Goal: Browse casually: Explore the website without a specific task or goal

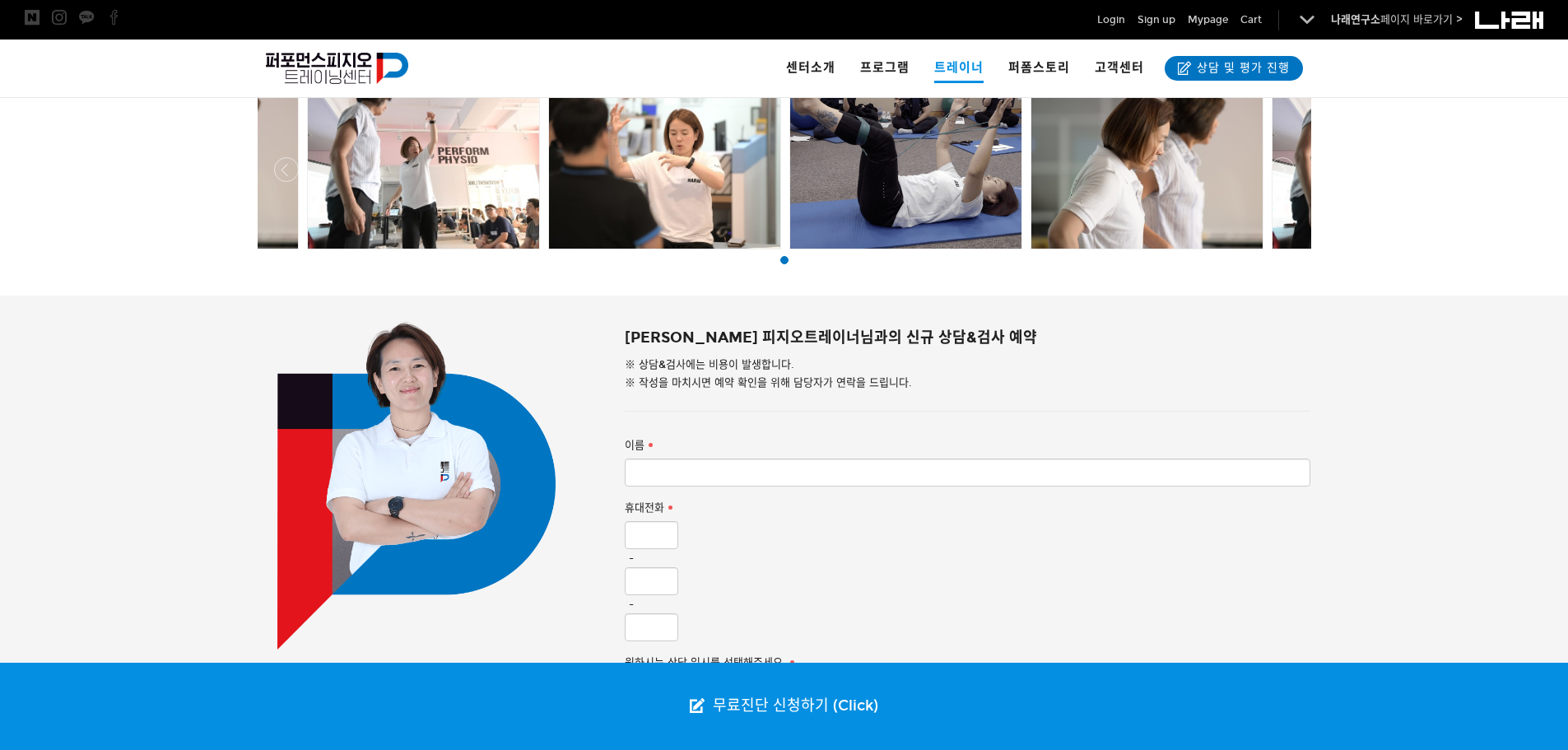
scroll to position [1235, 0]
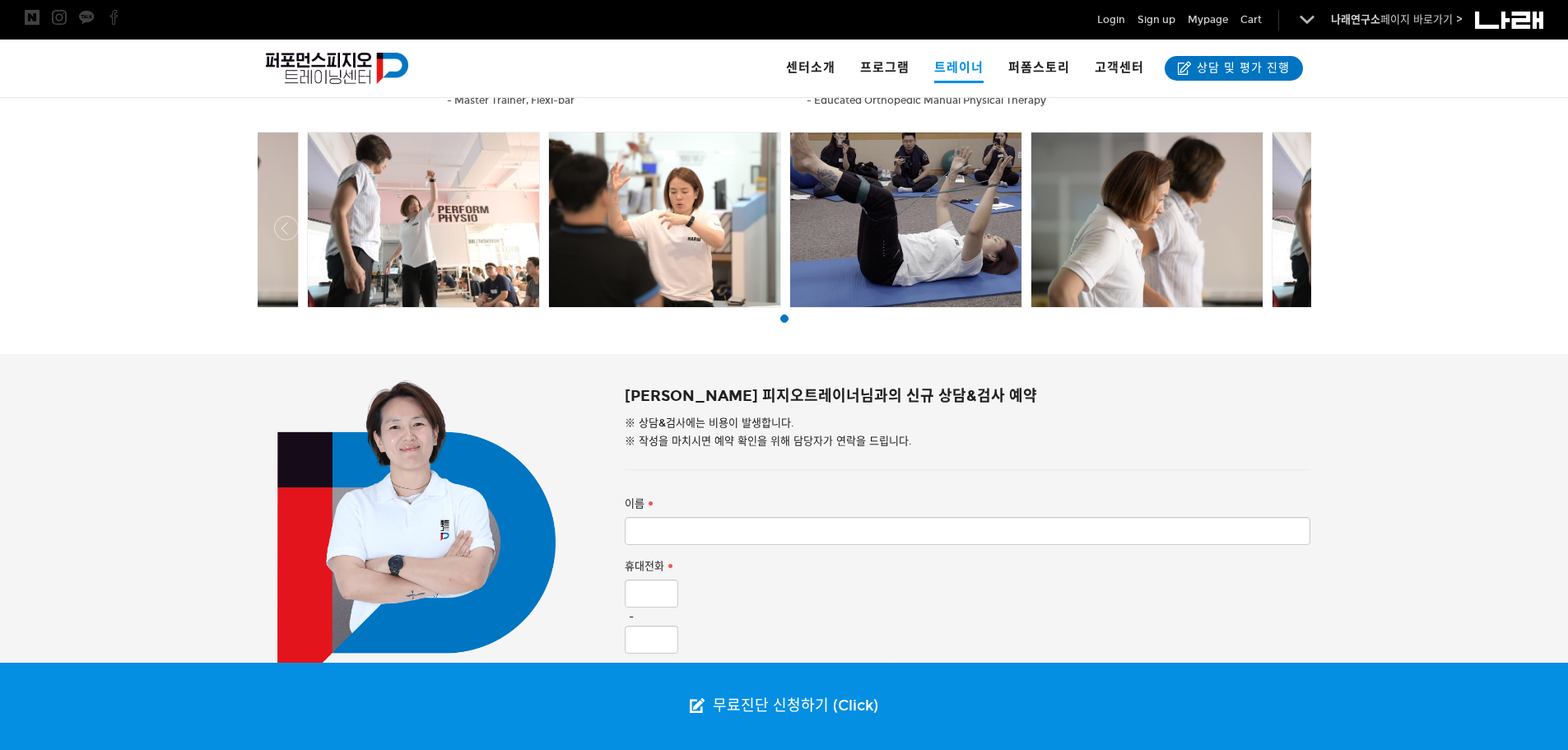
click at [71, 415] on div at bounding box center [784, 719] width 1568 height 730
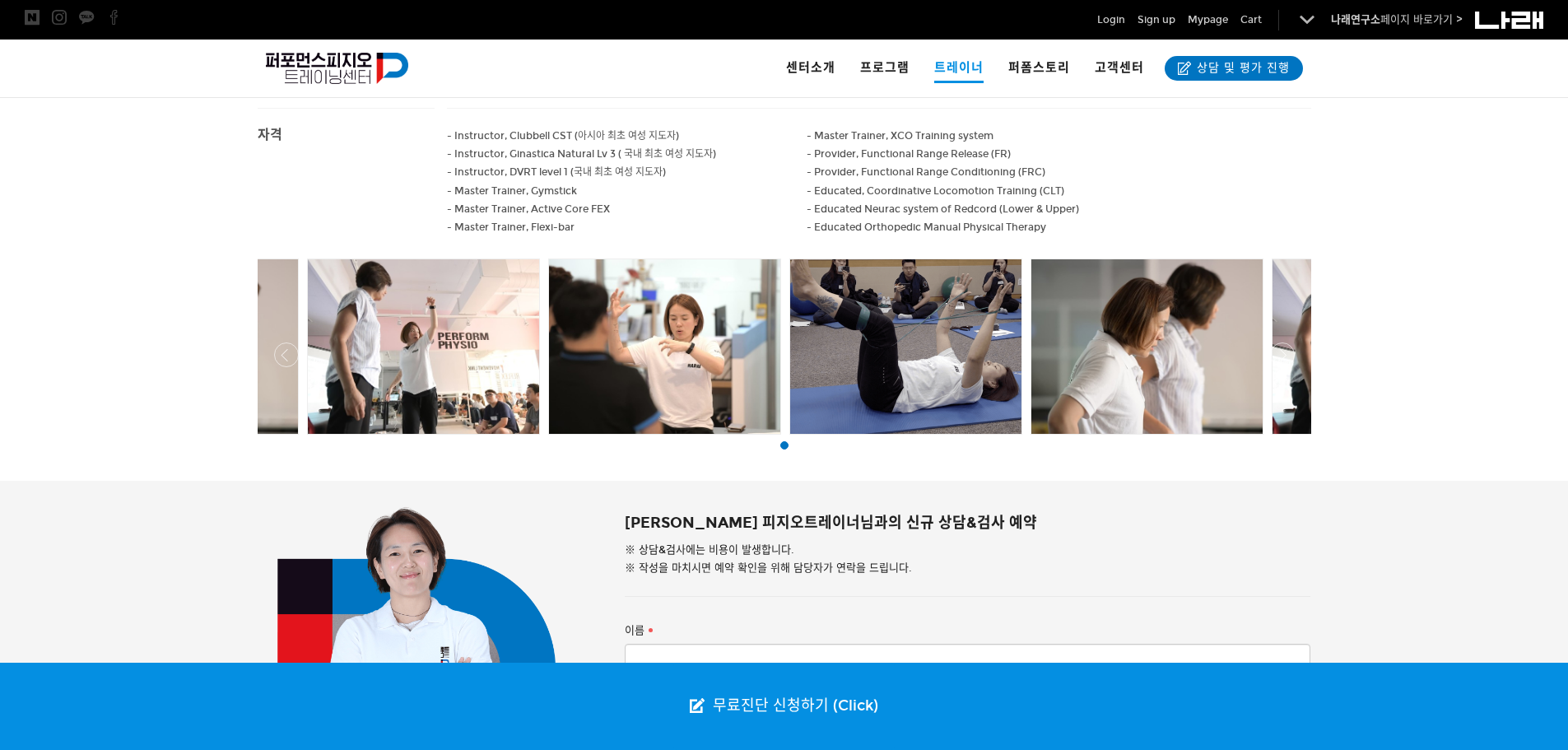
scroll to position [1070, 0]
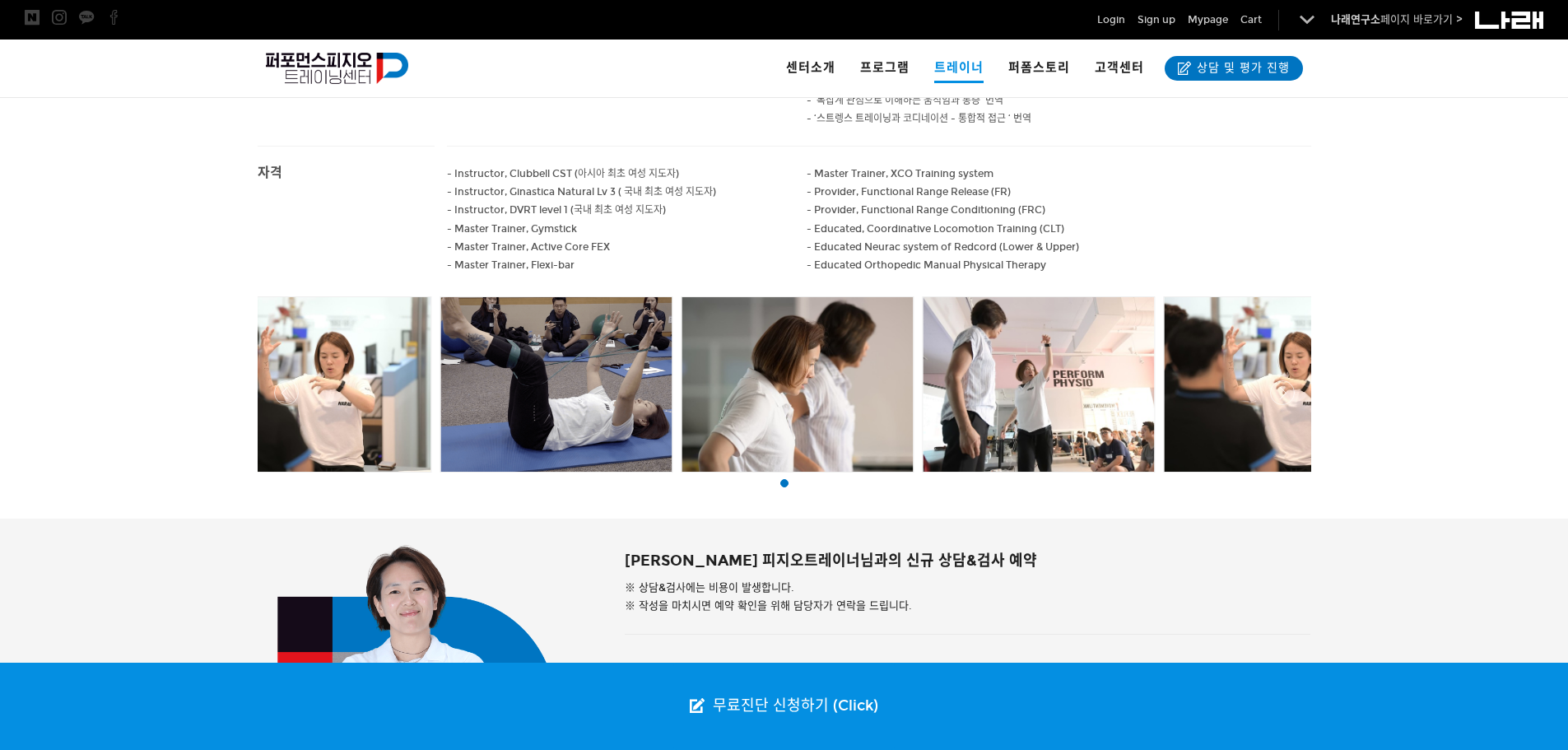
click at [650, 368] on div at bounding box center [436, 384] width 2993 height 185
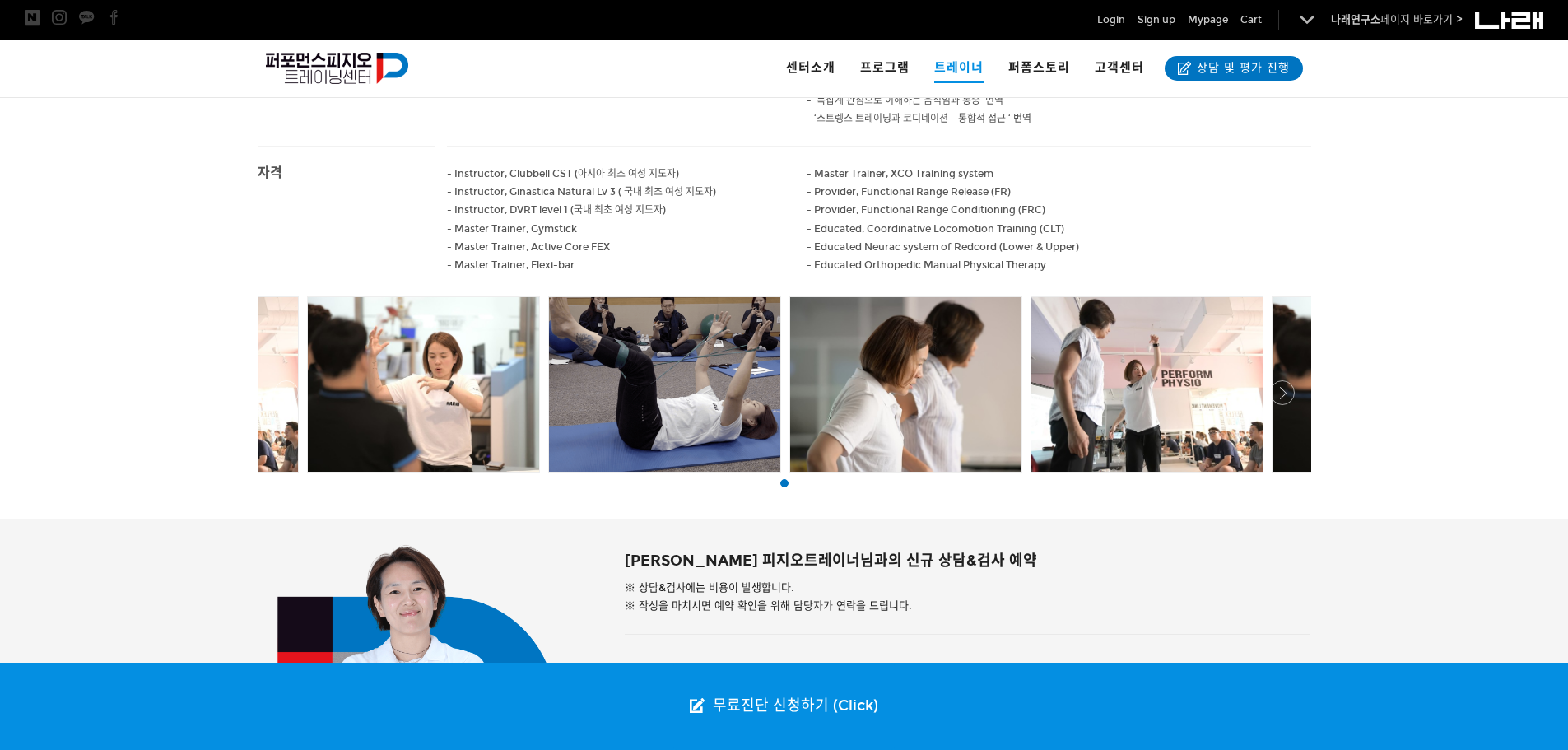
click at [678, 368] on div at bounding box center [664, 384] width 231 height 175
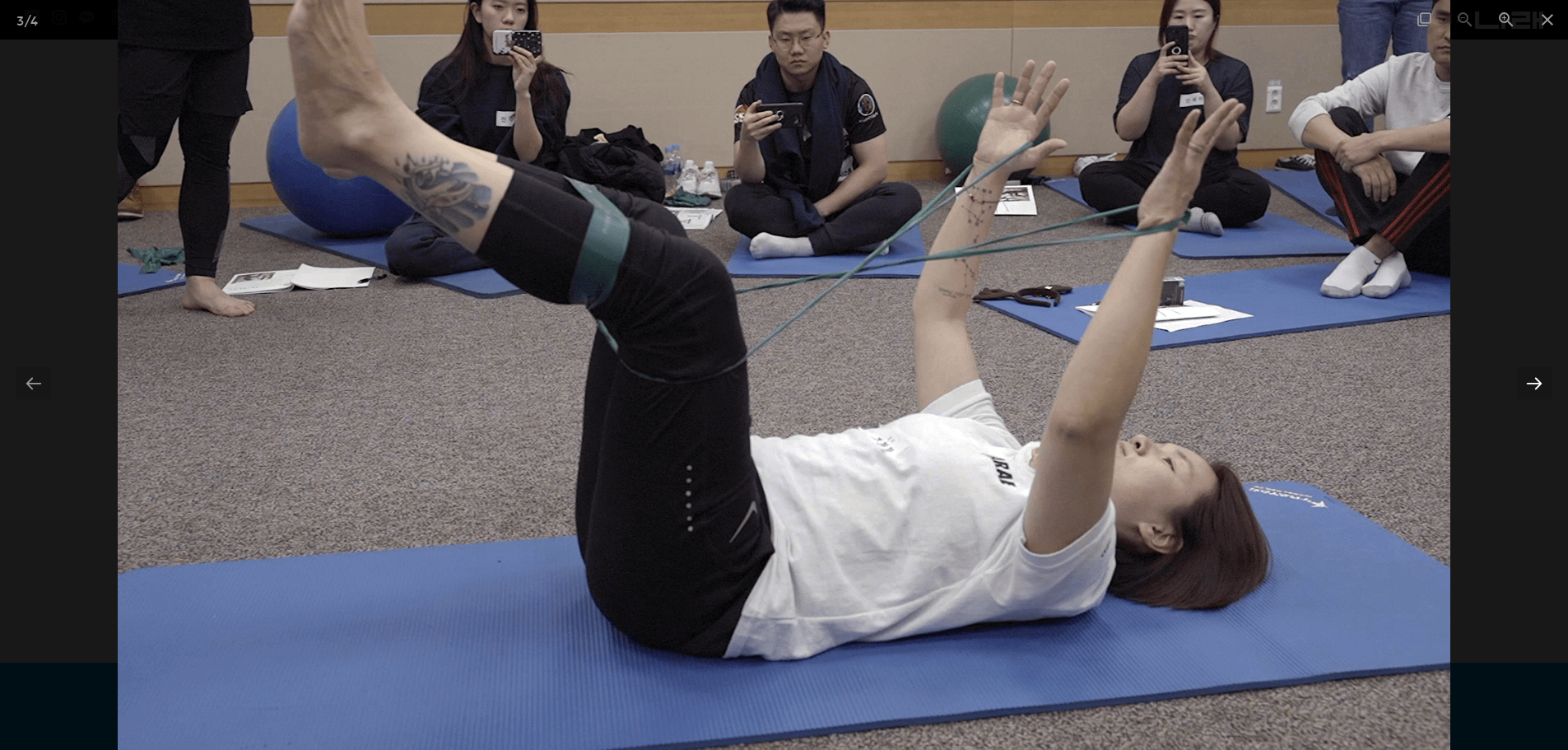
click at [1542, 380] on div at bounding box center [1535, 383] width 35 height 32
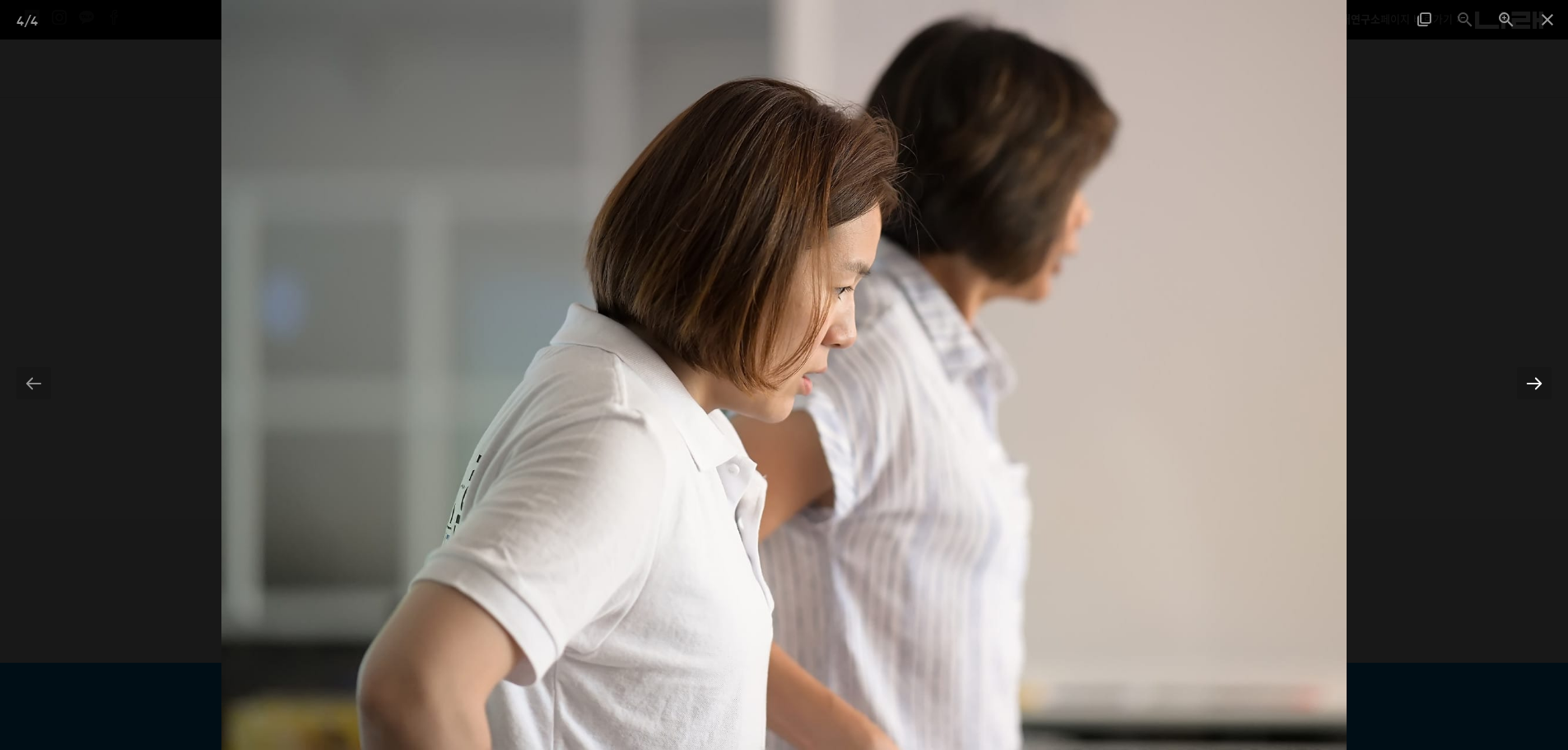
click at [1542, 382] on div at bounding box center [1535, 383] width 35 height 32
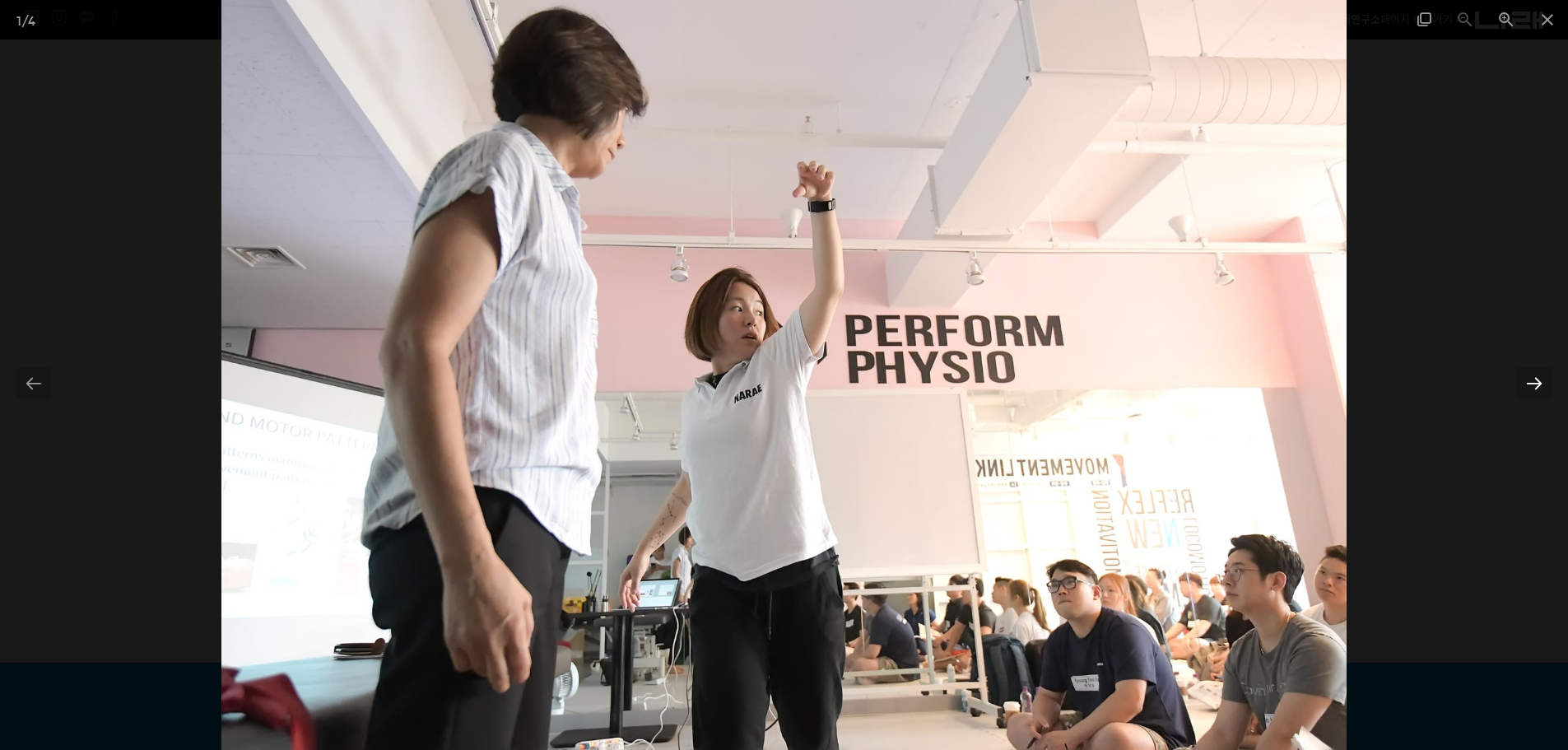
click at [1543, 382] on div at bounding box center [1535, 383] width 35 height 32
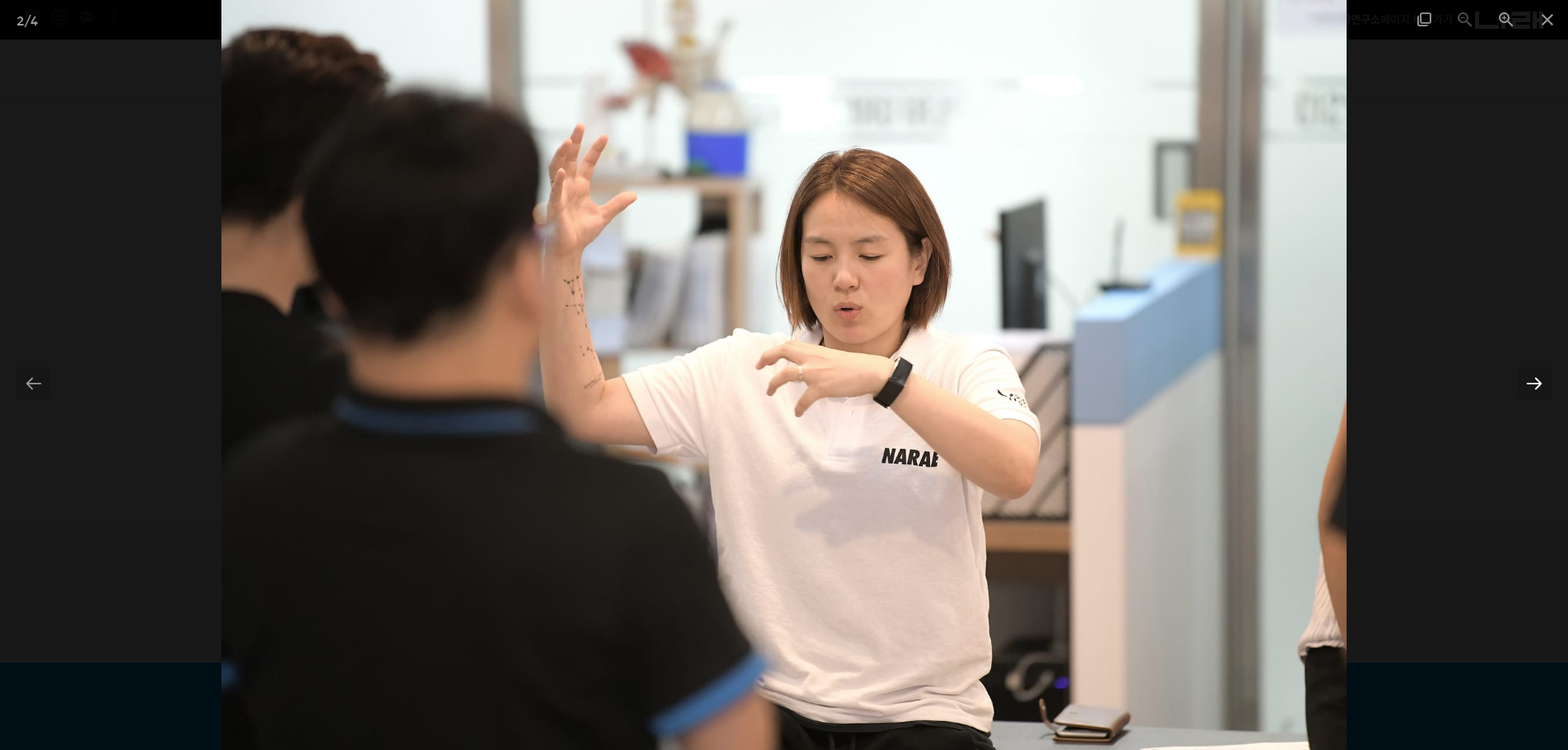
click at [1545, 383] on div at bounding box center [1535, 383] width 35 height 32
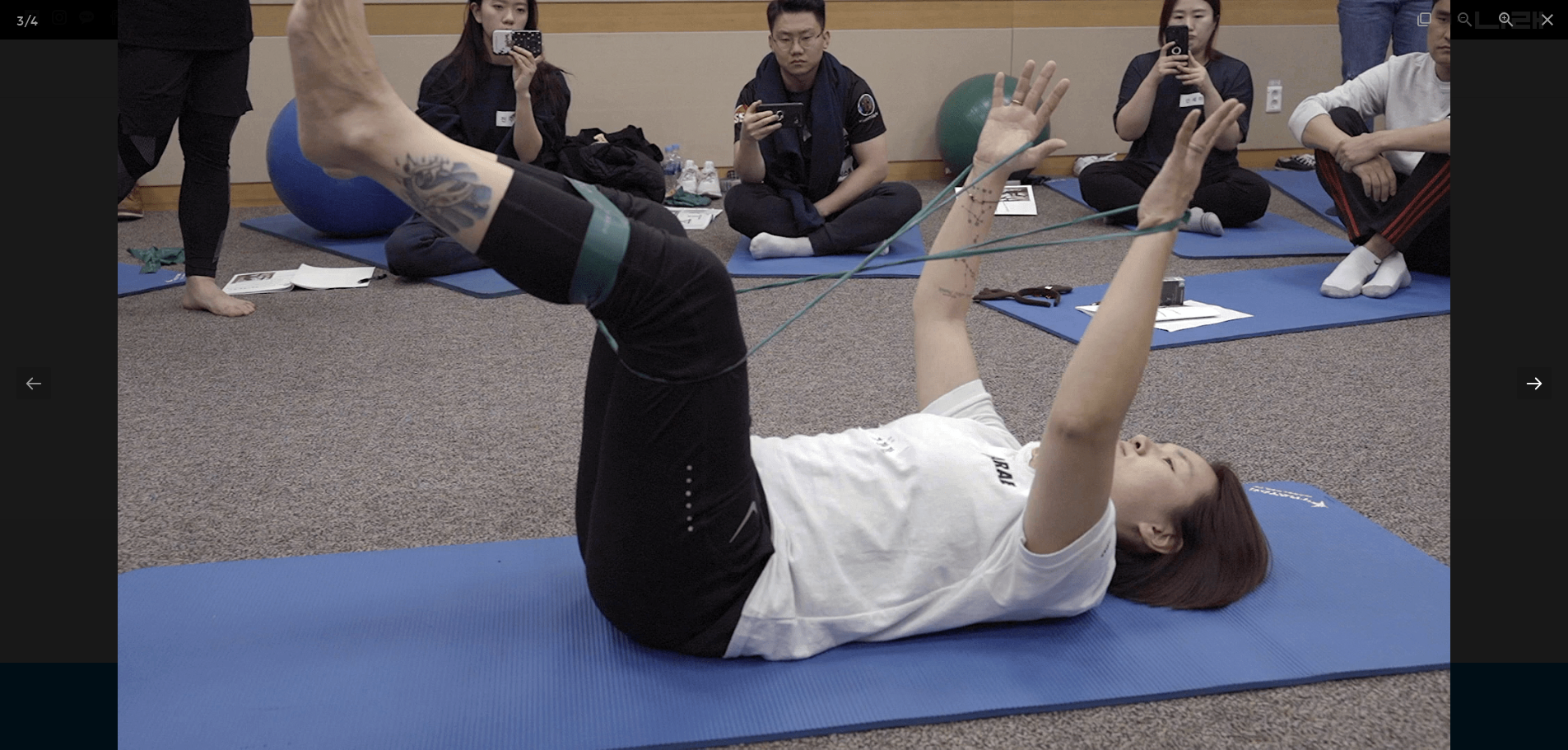
click at [1545, 383] on div at bounding box center [1535, 383] width 35 height 32
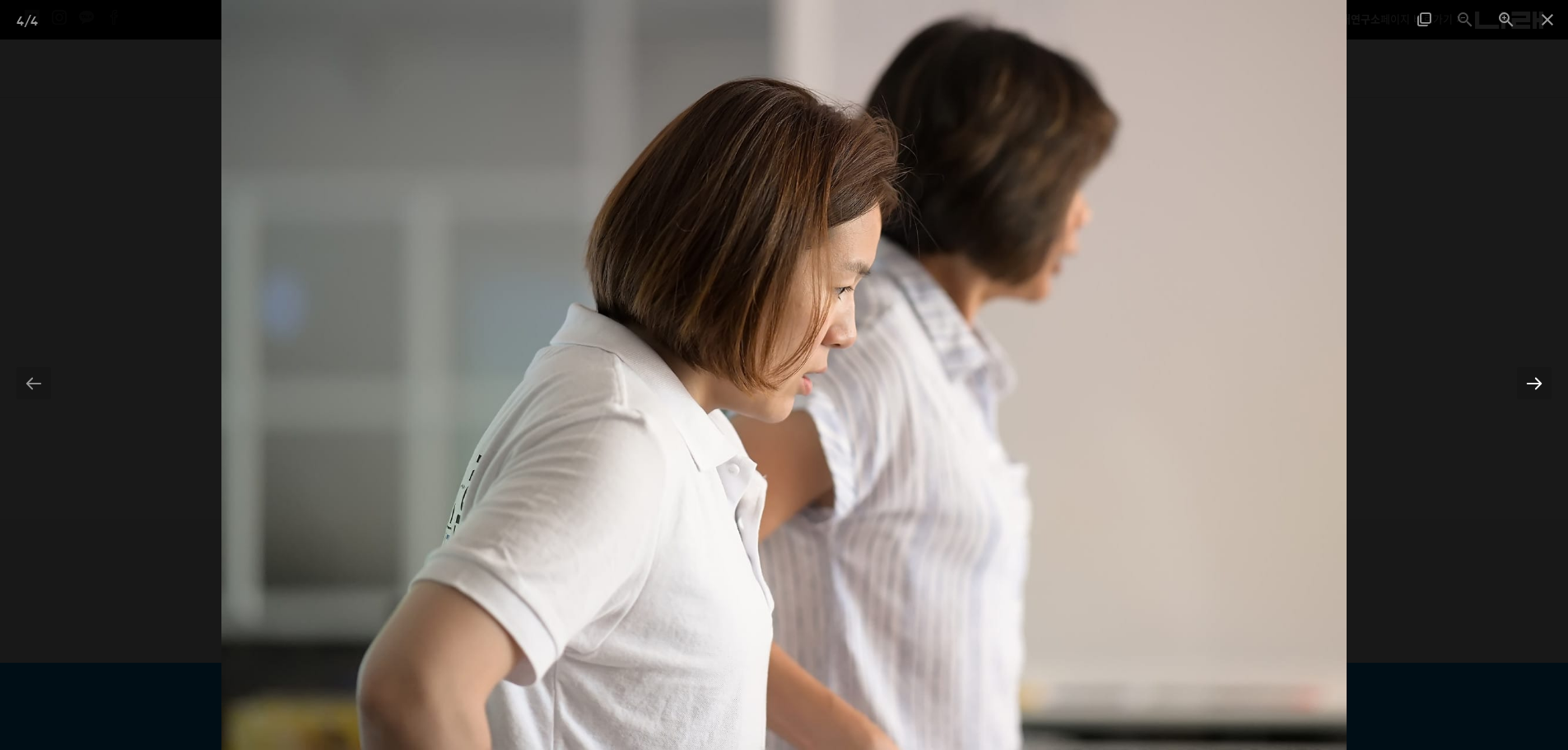
click at [1545, 383] on div at bounding box center [1535, 383] width 35 height 32
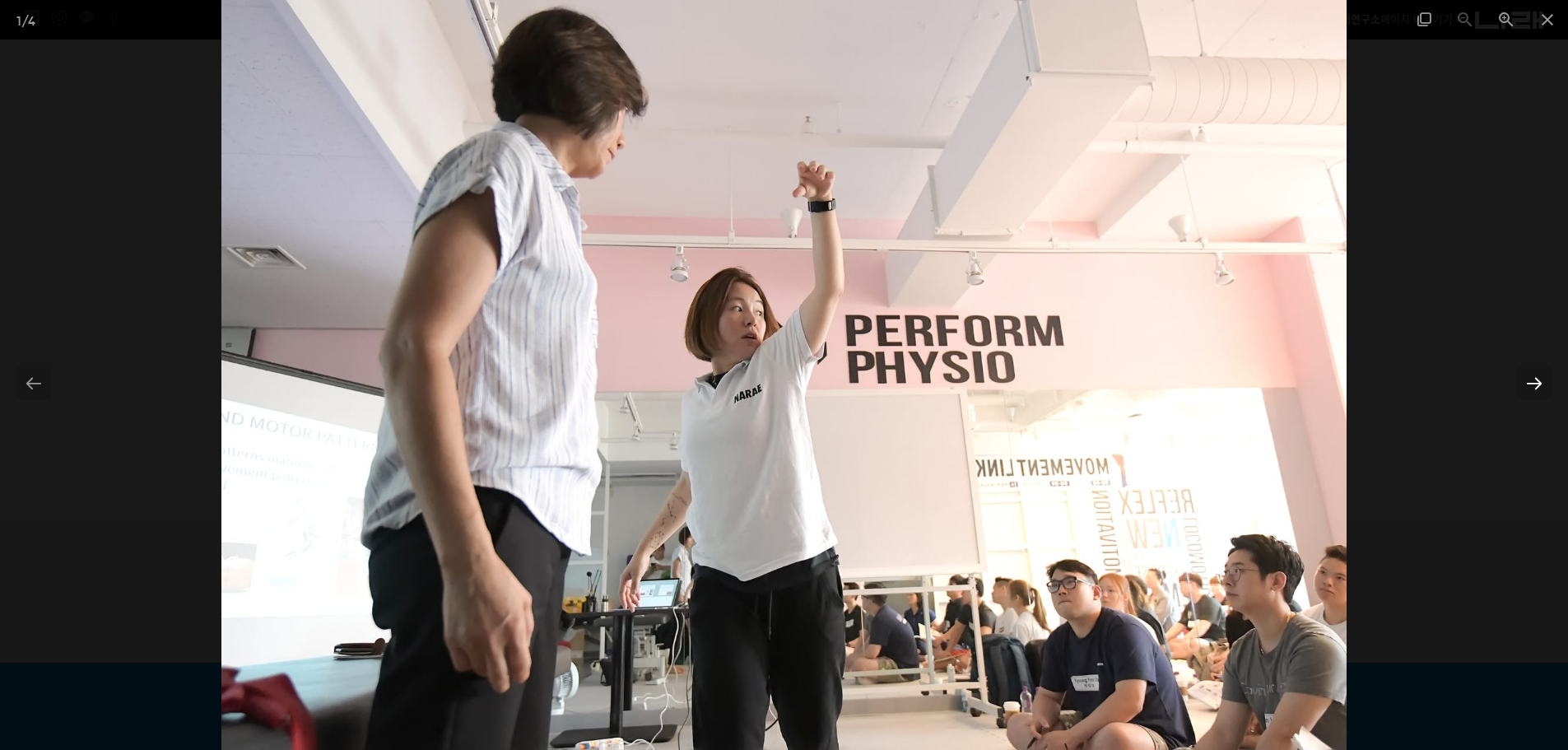
click at [1545, 383] on div at bounding box center [1535, 383] width 35 height 32
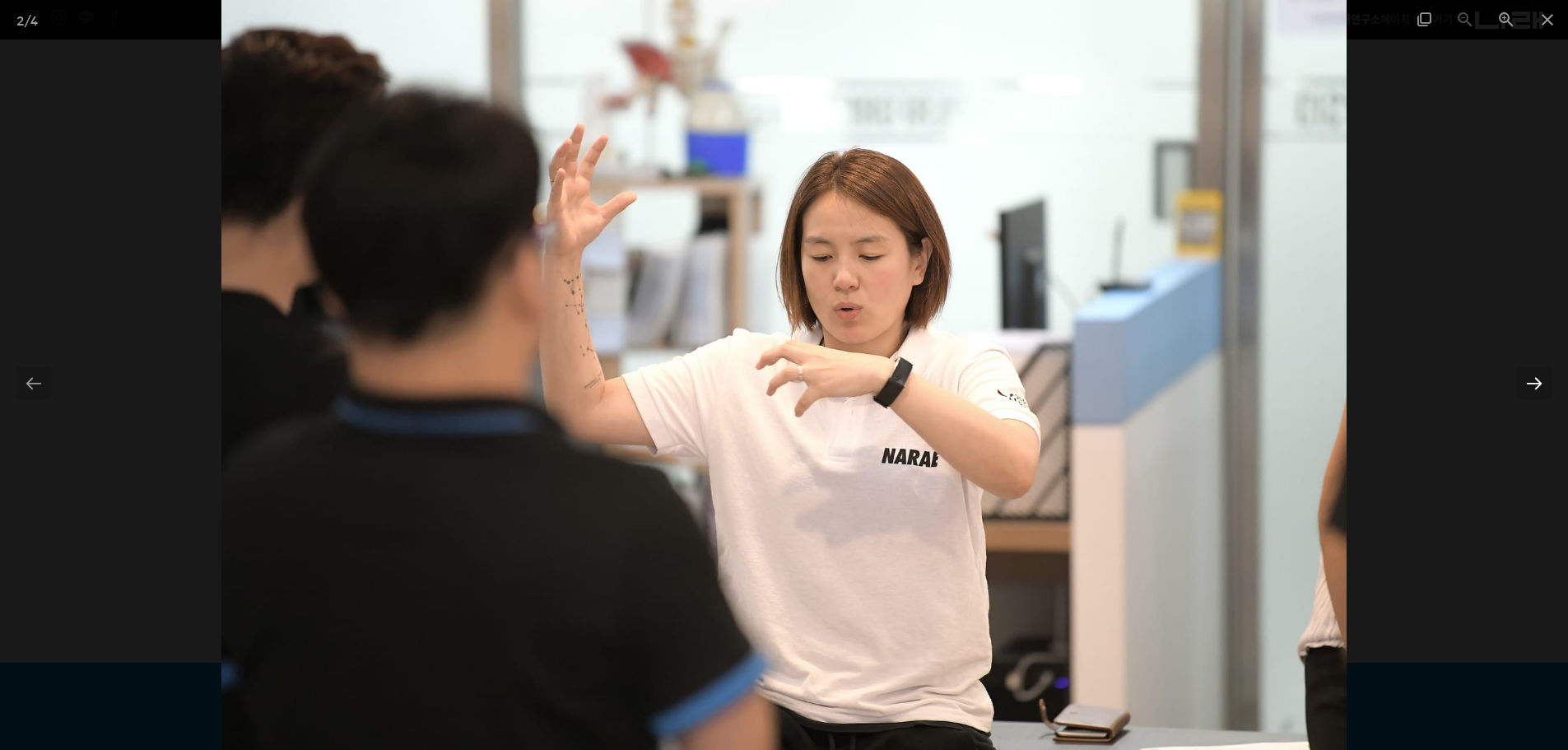
click at [1537, 386] on div at bounding box center [1535, 383] width 35 height 32
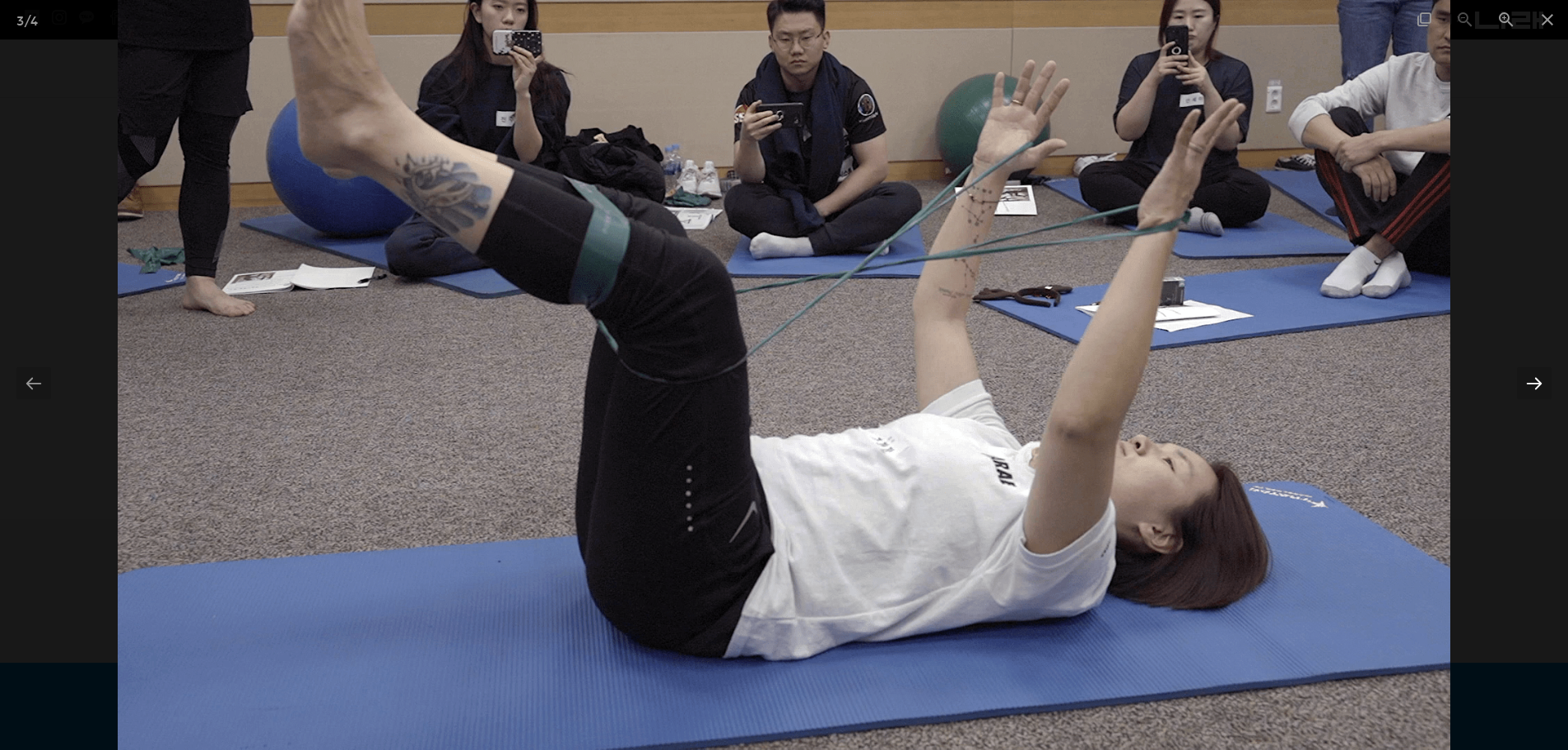
click at [1537, 384] on div at bounding box center [1535, 383] width 35 height 32
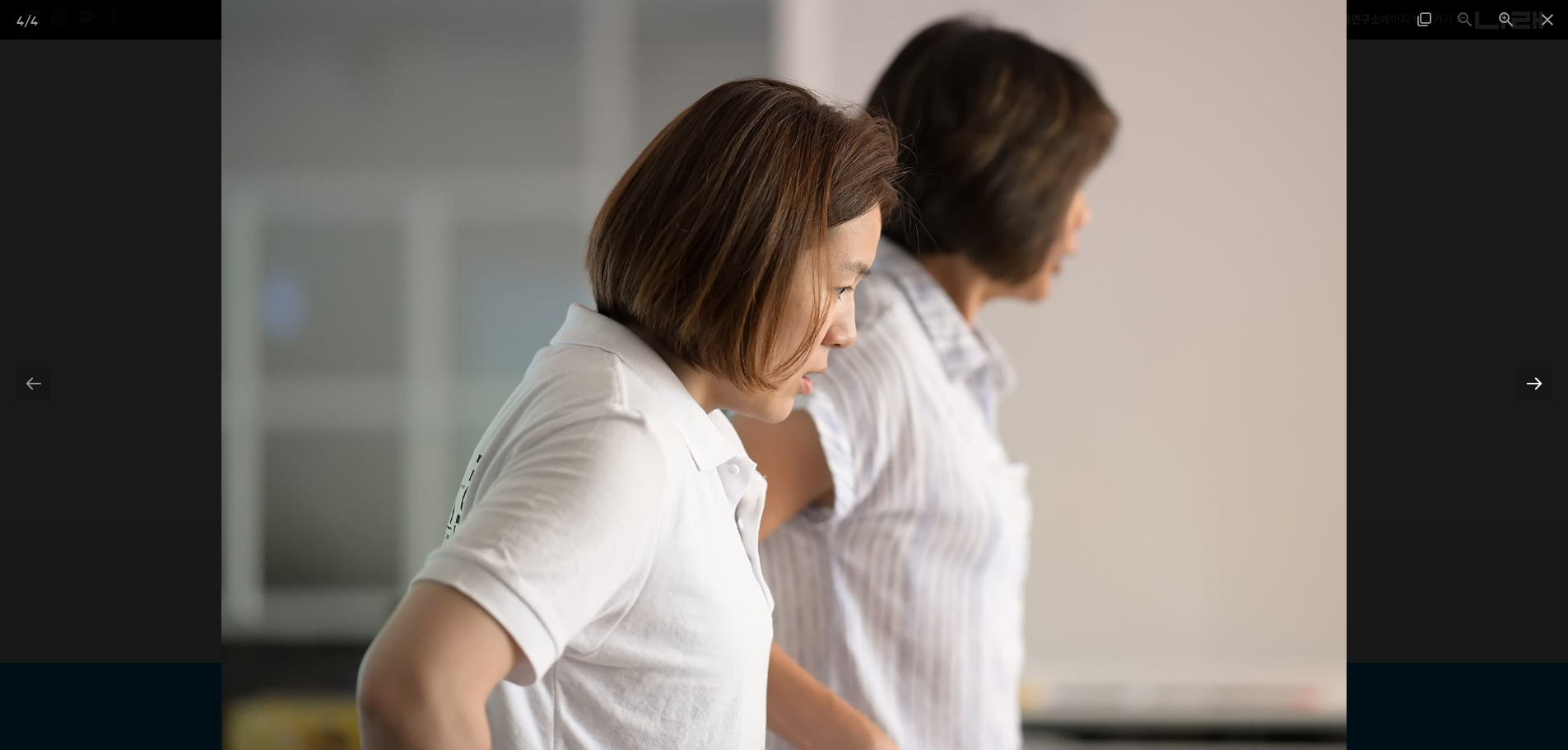
click at [1537, 384] on div at bounding box center [1535, 383] width 35 height 32
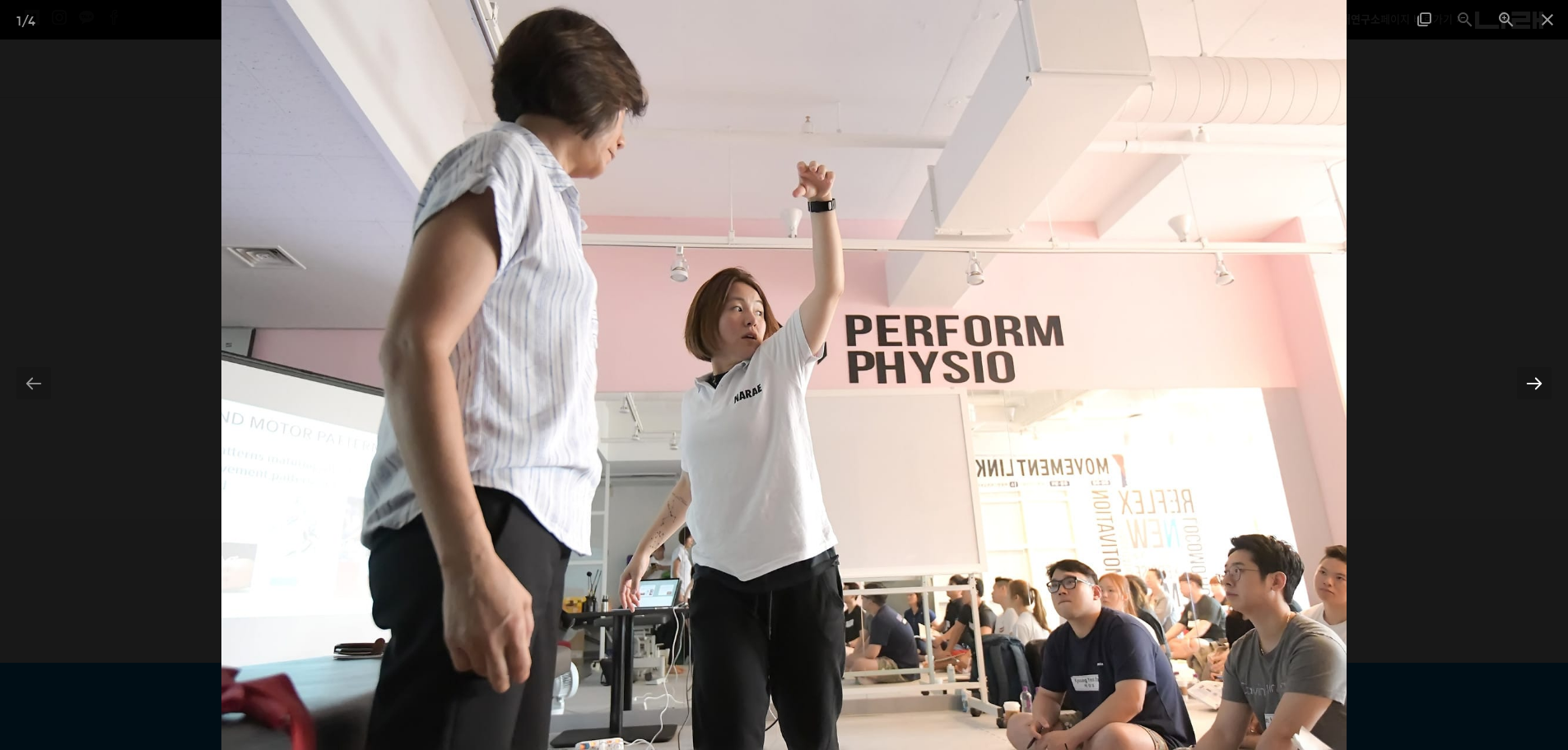
click at [1536, 390] on div at bounding box center [1535, 383] width 35 height 32
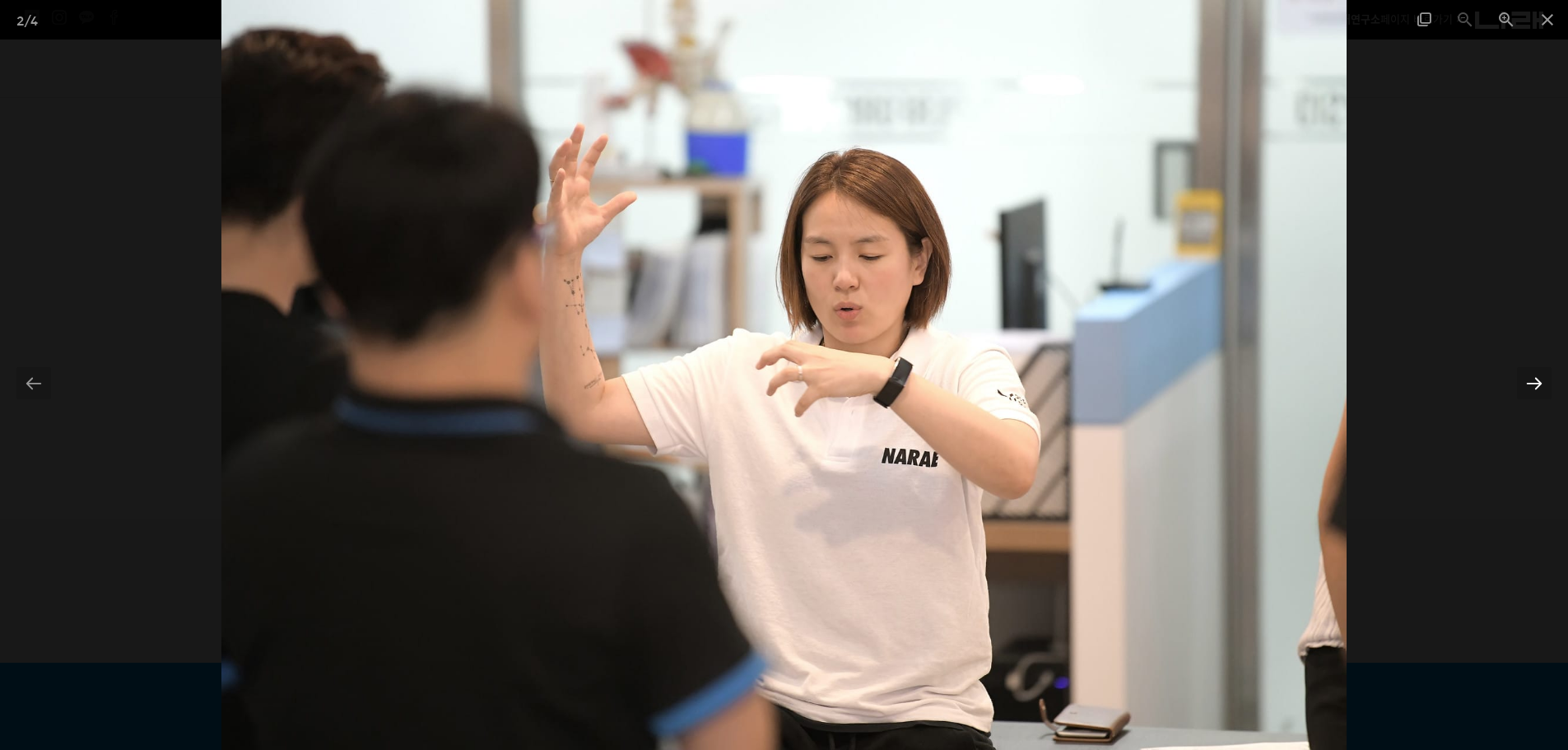
click at [1536, 390] on div at bounding box center [1535, 383] width 35 height 32
